Goal: Navigation & Orientation: Find specific page/section

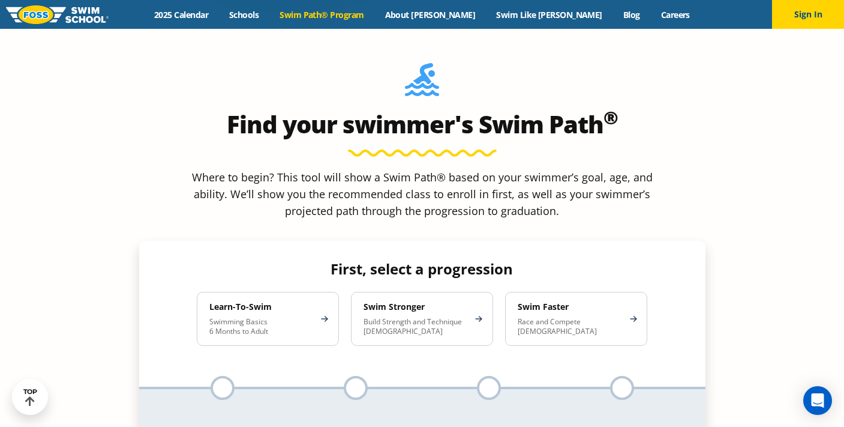
scroll to position [1044, 0]
click at [789, 16] on button "Sign In" at bounding box center [808, 14] width 72 height 29
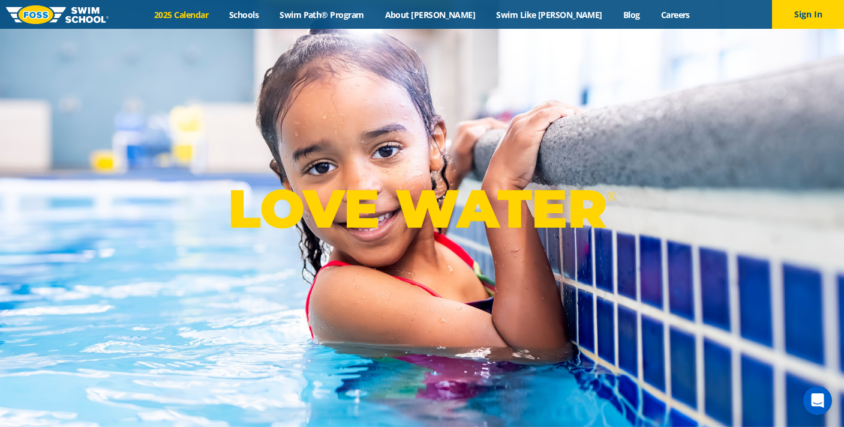
click at [219, 17] on link "2025 Calendar" at bounding box center [181, 14] width 75 height 11
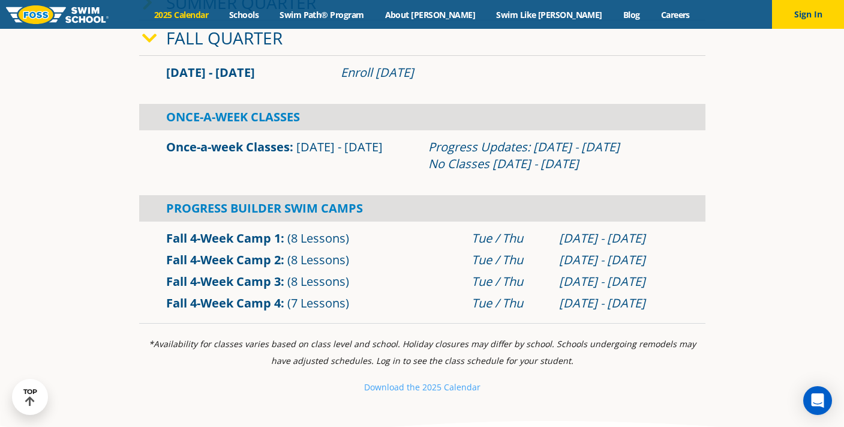
scroll to position [344, 0]
